Goal: Information Seeking & Learning: Learn about a topic

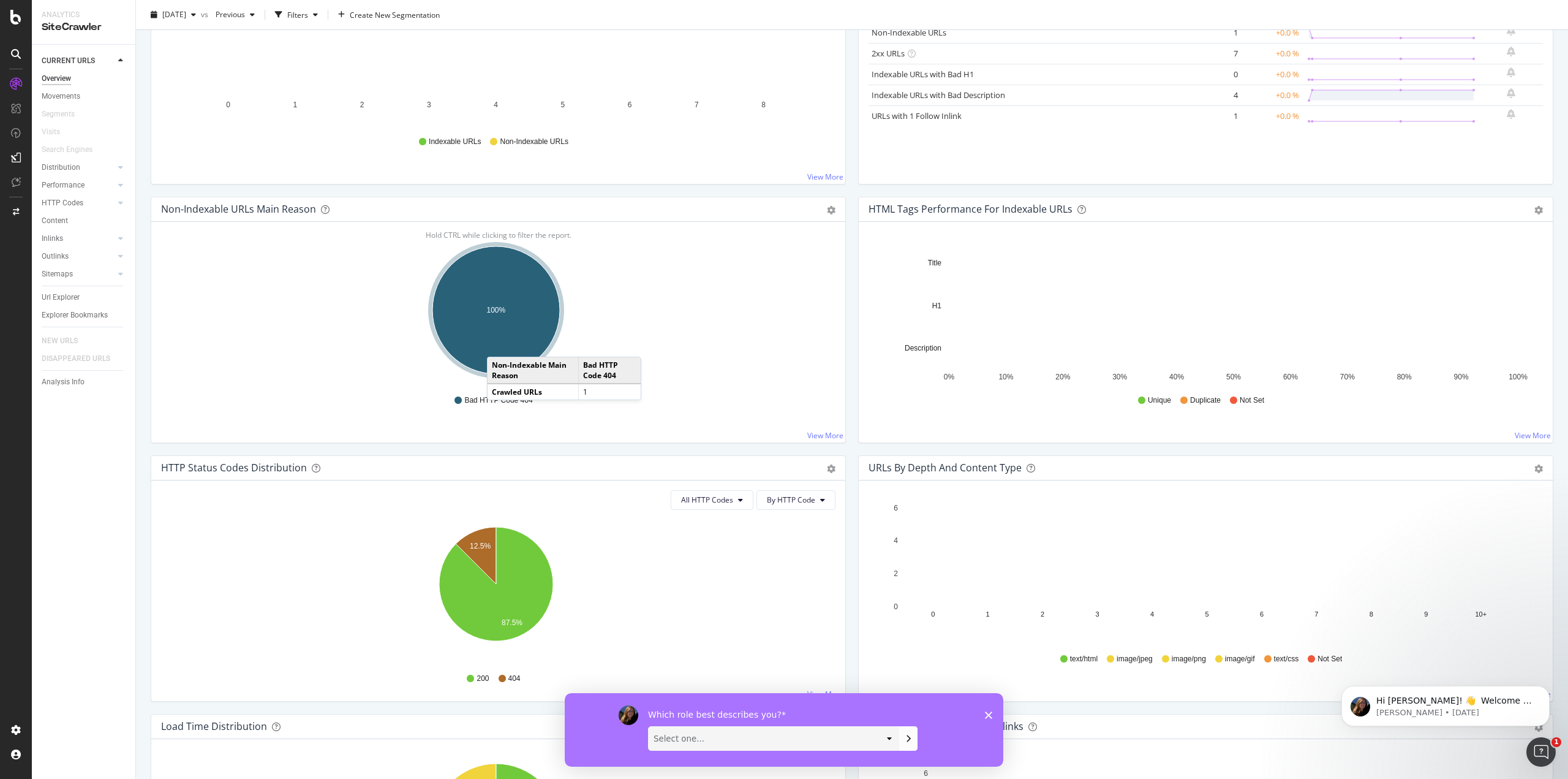
scroll to position [368, 0]
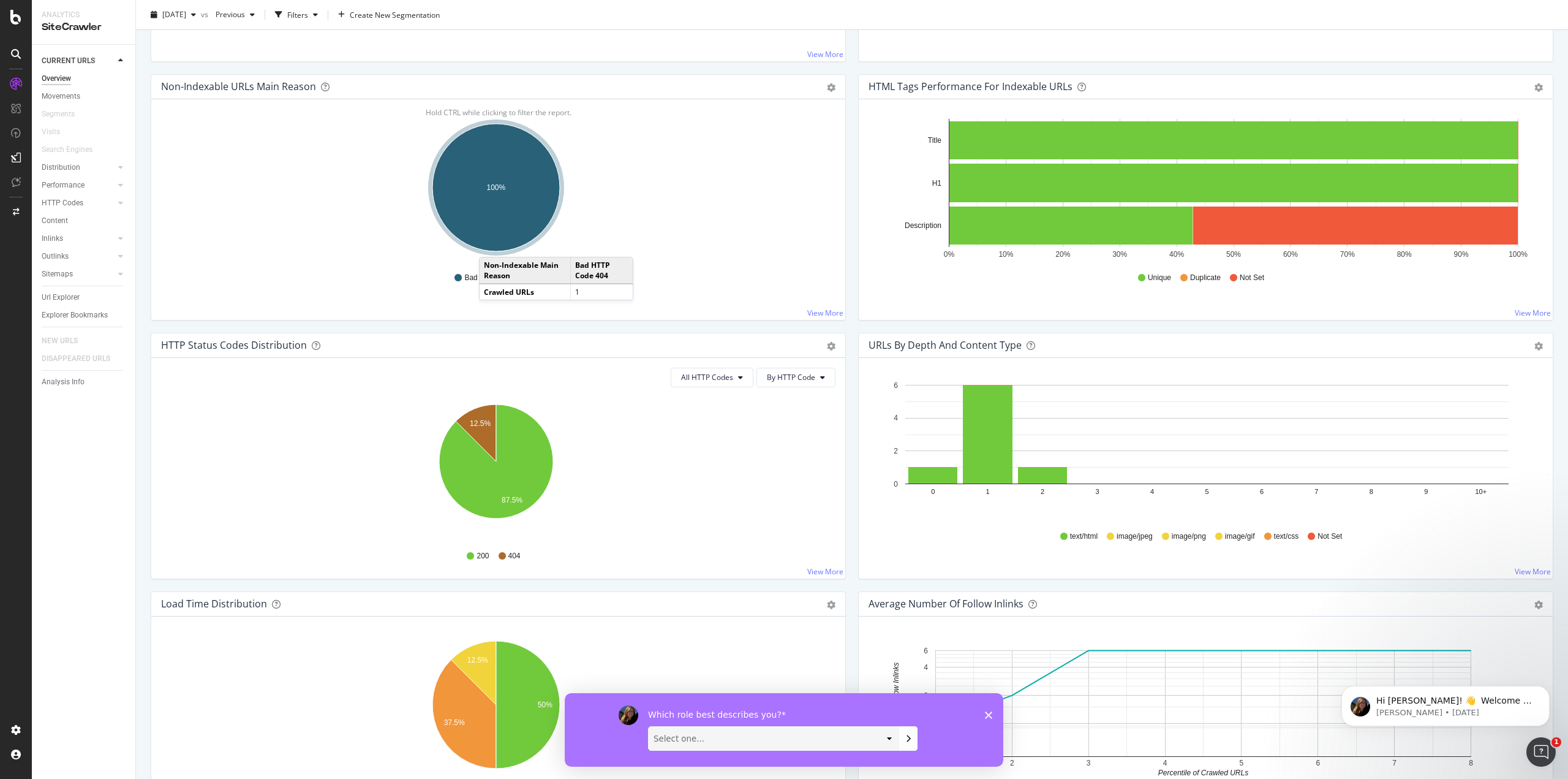
click at [491, 245] on ellipse "A chart." at bounding box center [495, 187] width 127 height 127
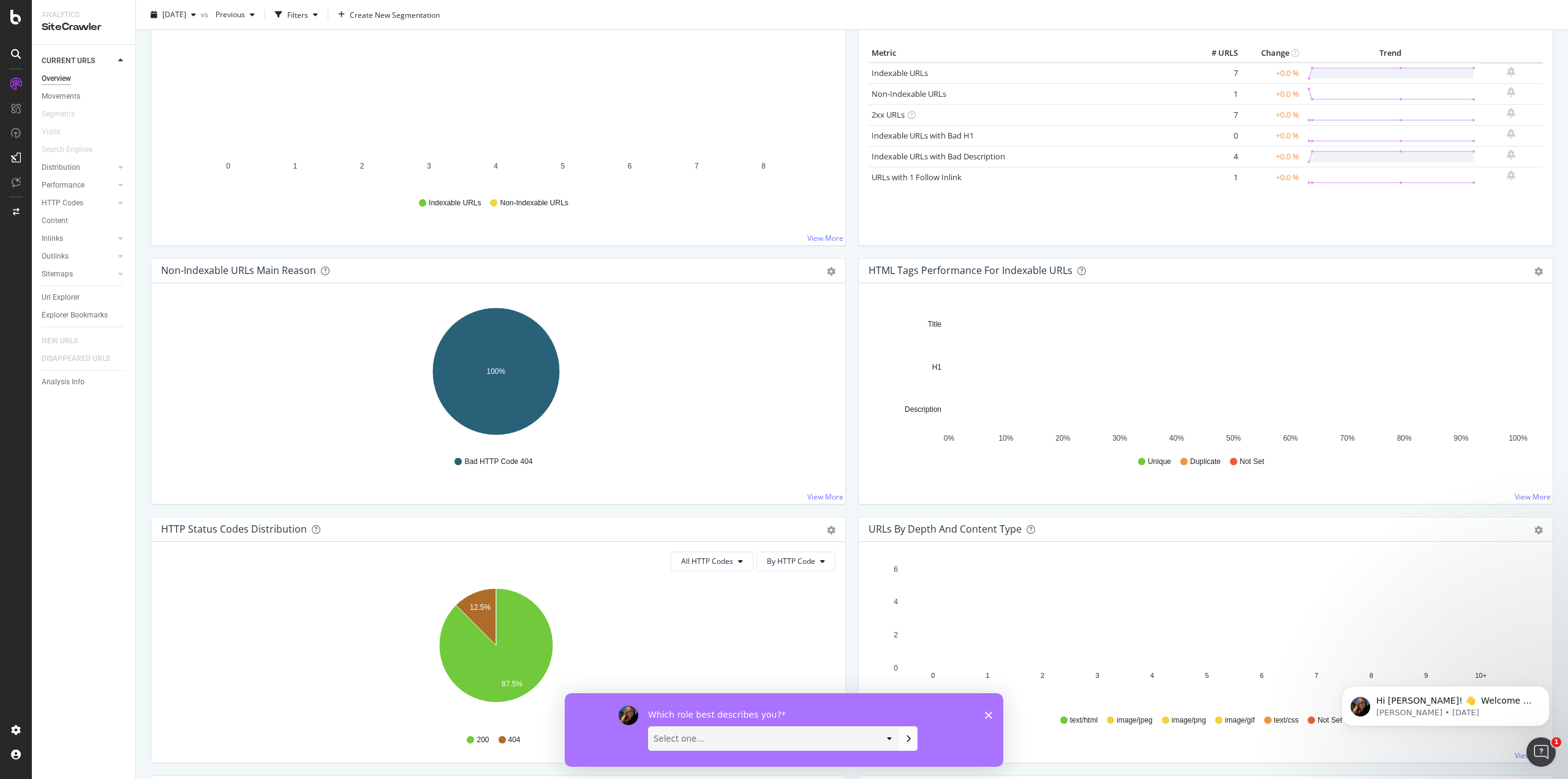
scroll to position [307, 0]
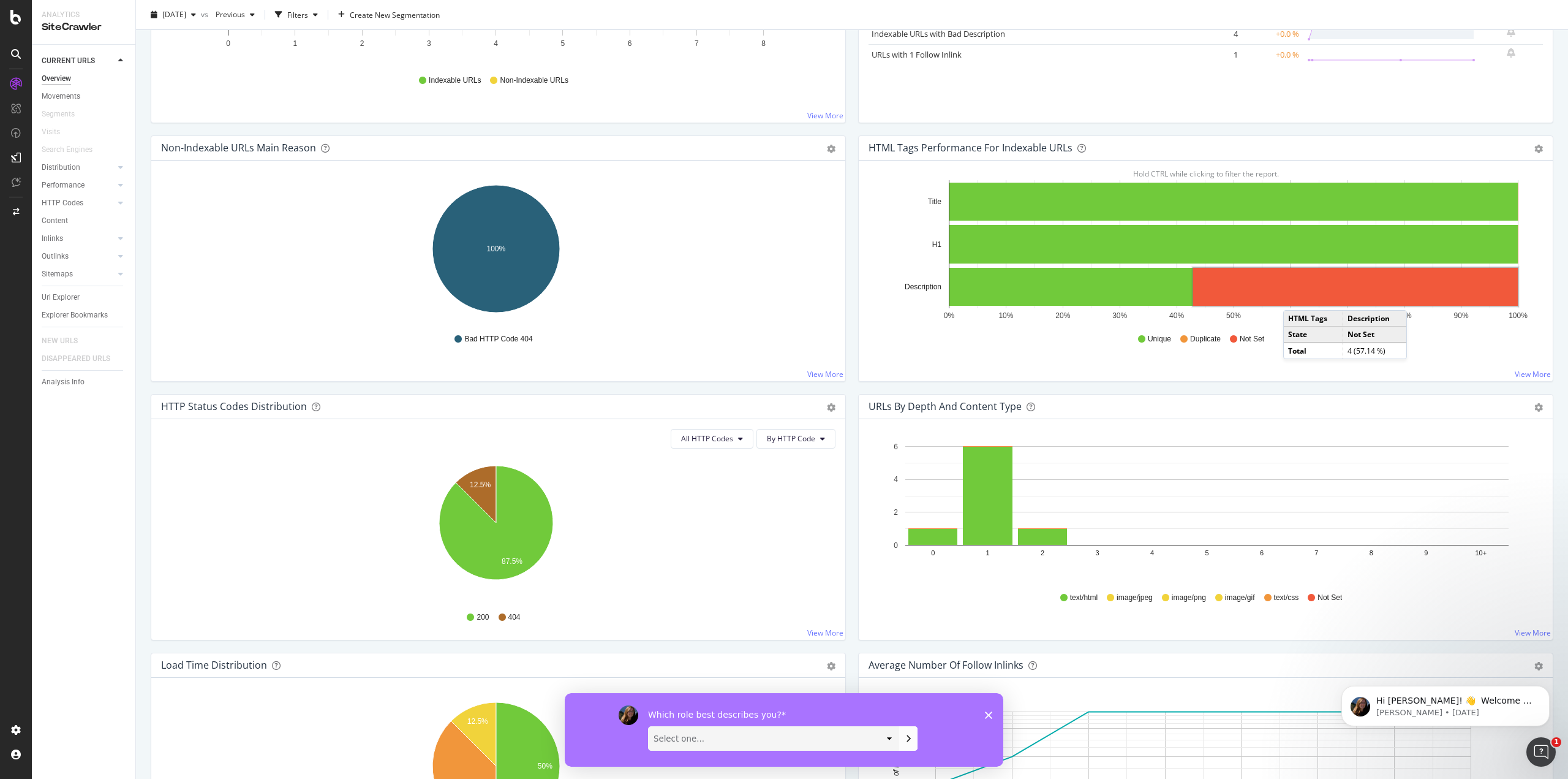
click at [1290, 298] on rect "A chart." at bounding box center [1355, 287] width 324 height 38
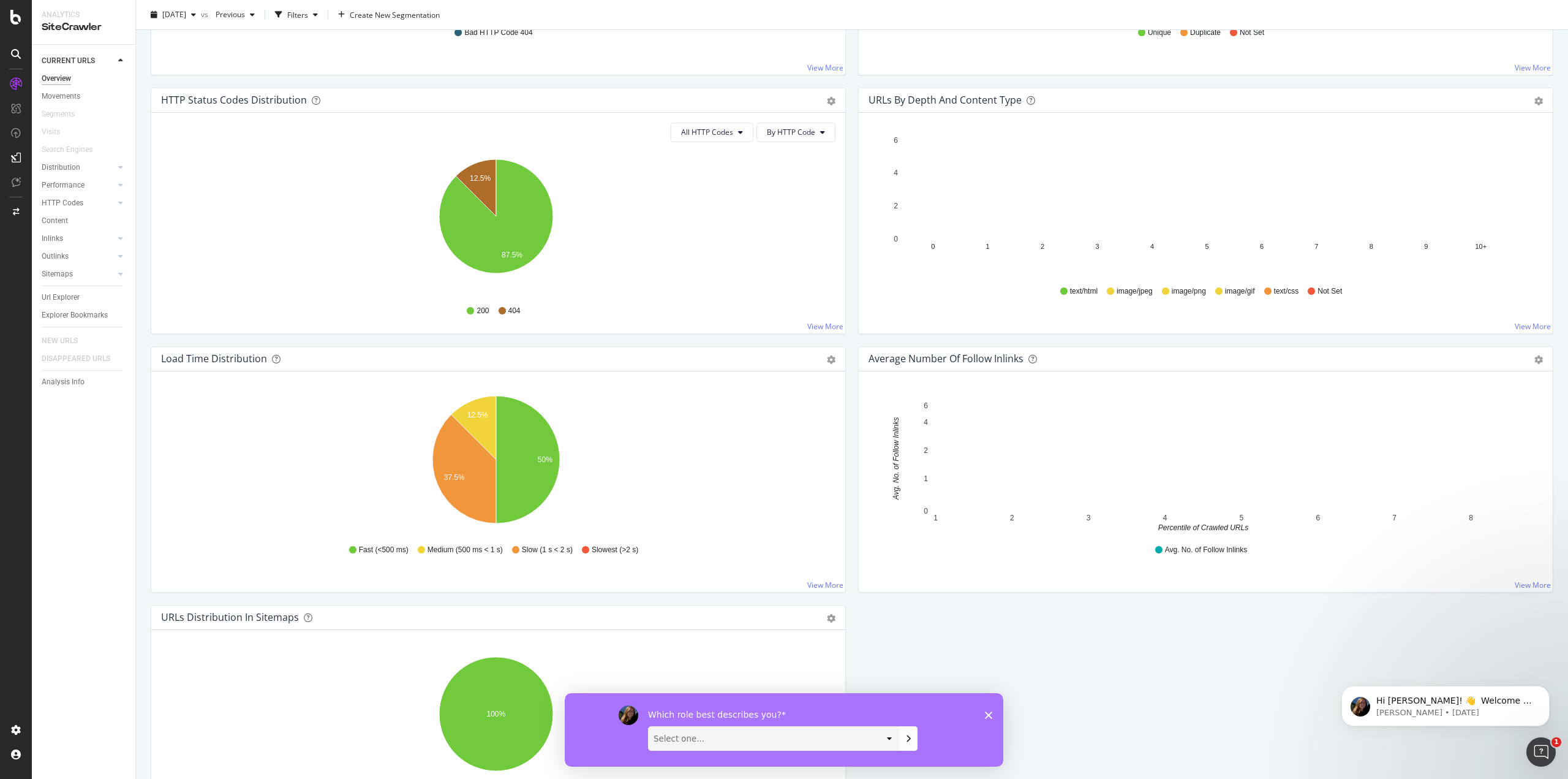
scroll to position [736, 0]
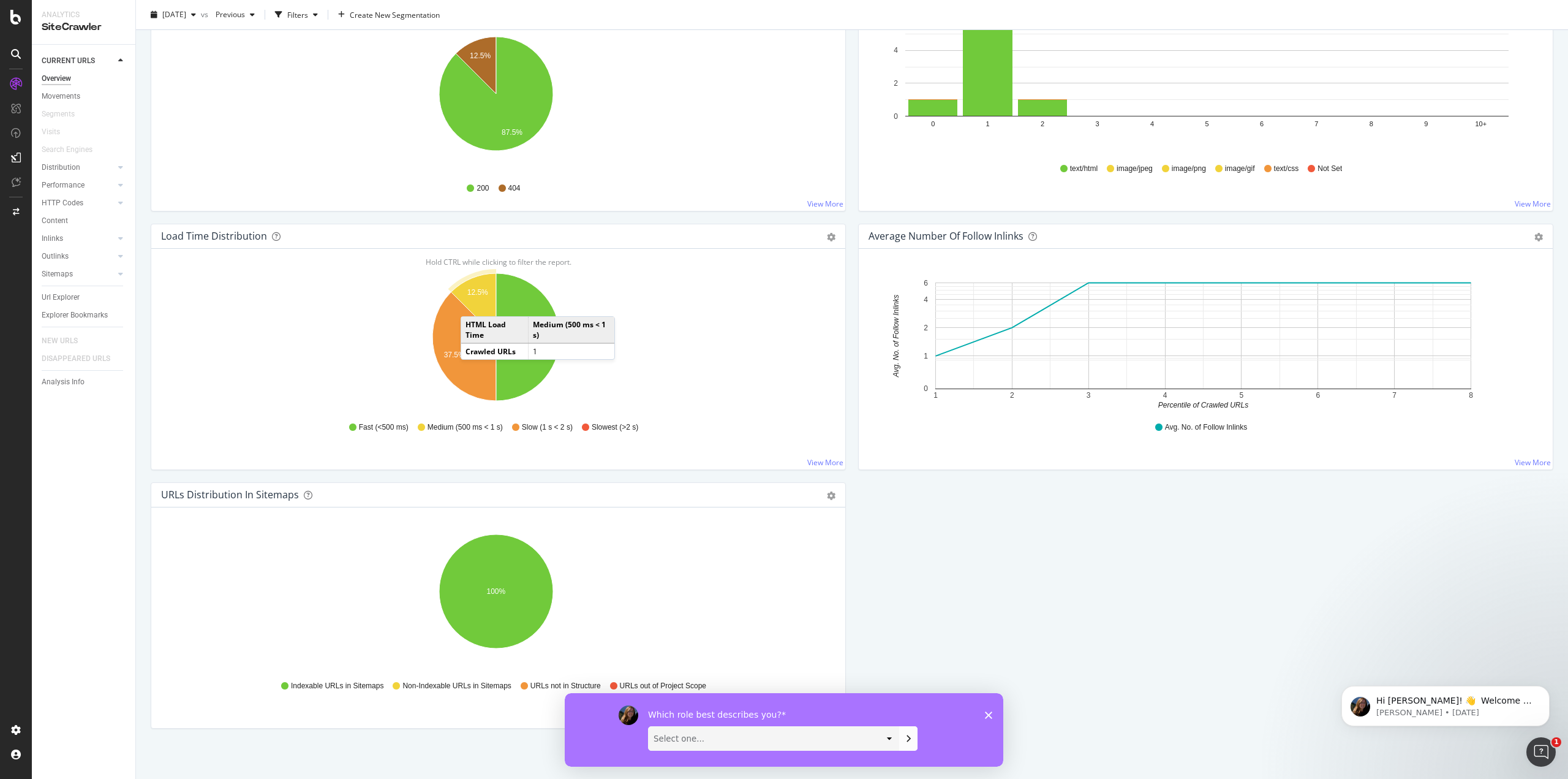
click at [473, 304] on icon "A chart." at bounding box center [473, 305] width 45 height 64
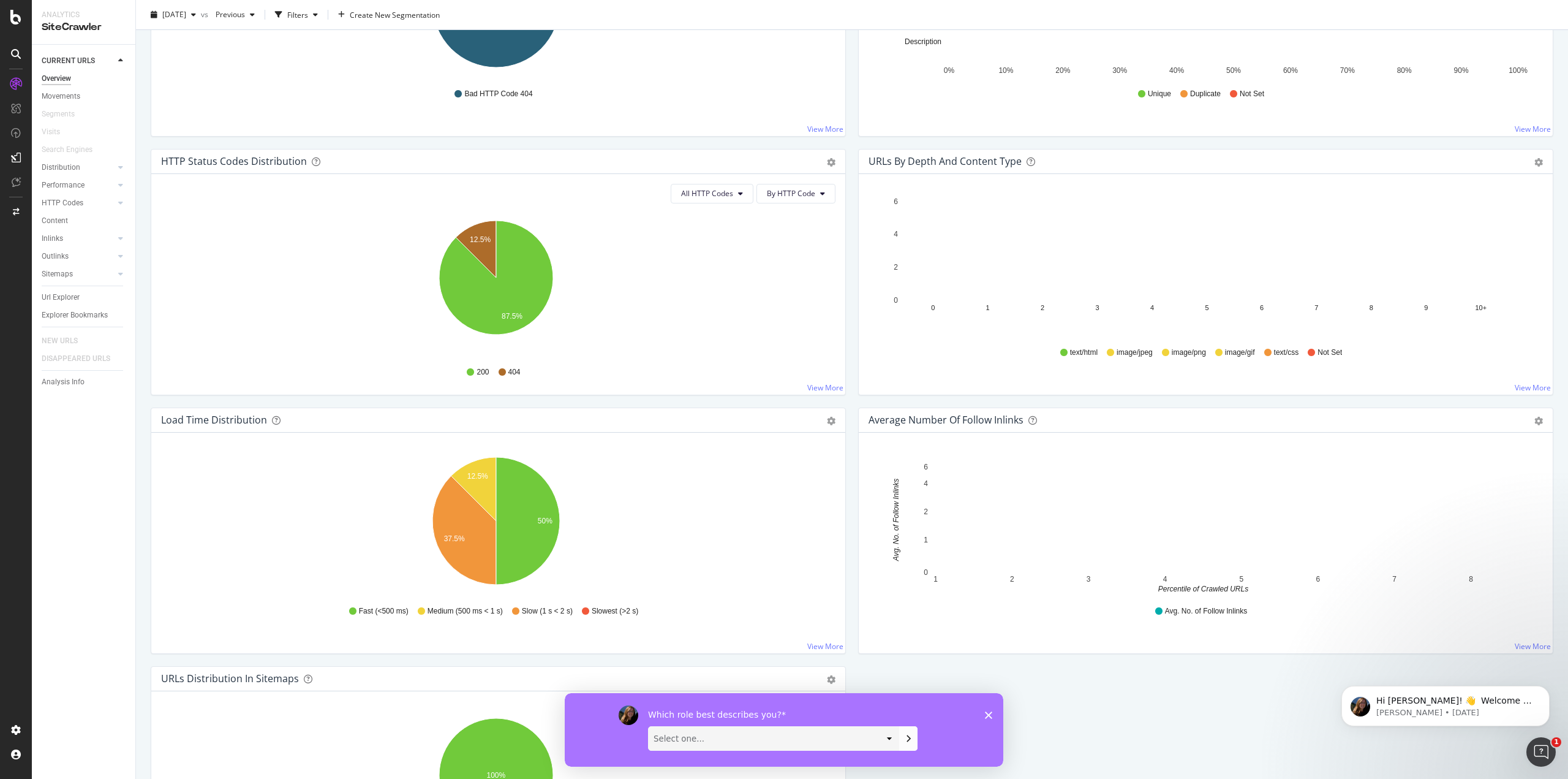
scroll to position [740, 0]
